Goal: Check status: Check status

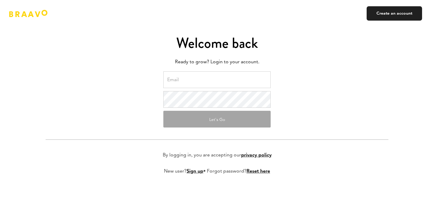
click at [202, 79] on input "email" at bounding box center [216, 79] width 107 height 17
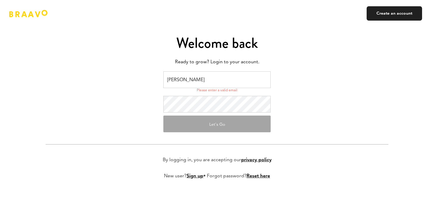
click at [208, 90] on div "Please enter a valid email" at bounding box center [217, 90] width 41 height 5
drag, startPoint x: 208, startPoint y: 78, endPoint x: 159, endPoint y: 74, distance: 48.4
click at [159, 74] on form "[PERSON_NAME] Please enter a valid email Let's Go By logging in, you are accept…" at bounding box center [217, 129] width 343 height 117
type input "[PERSON_NAME][EMAIL_ADDRESS][DOMAIN_NAME]"
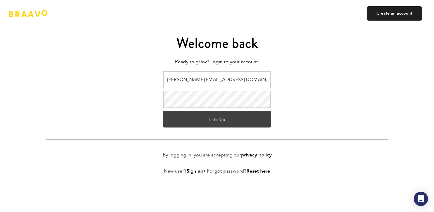
click at [226, 117] on button "Let's Go" at bounding box center [216, 119] width 107 height 17
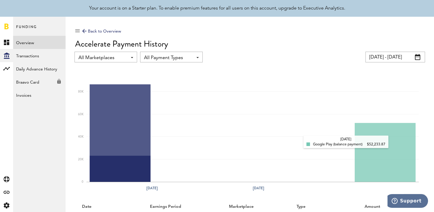
click at [394, 142] on rect at bounding box center [252, 127] width 332 height 107
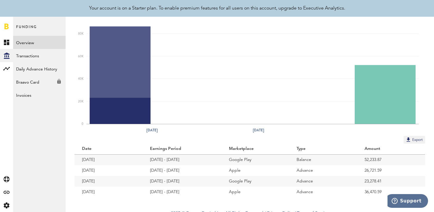
scroll to position [64, 0]
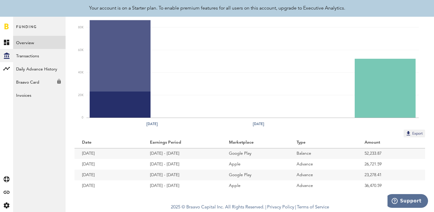
click at [34, 26] on span "Funding" at bounding box center [26, 29] width 21 height 13
click at [42, 59] on link "Transactions" at bounding box center [39, 55] width 52 height 13
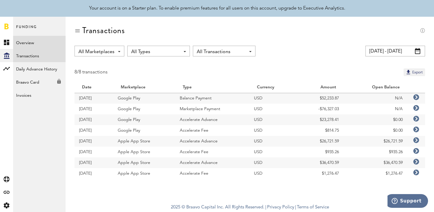
click at [41, 44] on link "Overview" at bounding box center [39, 42] width 52 height 13
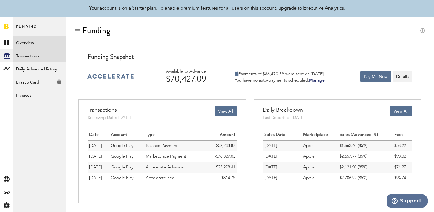
click at [38, 58] on link "Transactions" at bounding box center [39, 55] width 52 height 13
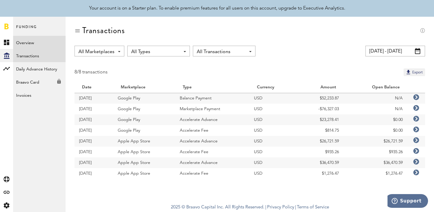
click at [52, 42] on link "Overview" at bounding box center [39, 42] width 52 height 13
